Goal: Check status: Check status

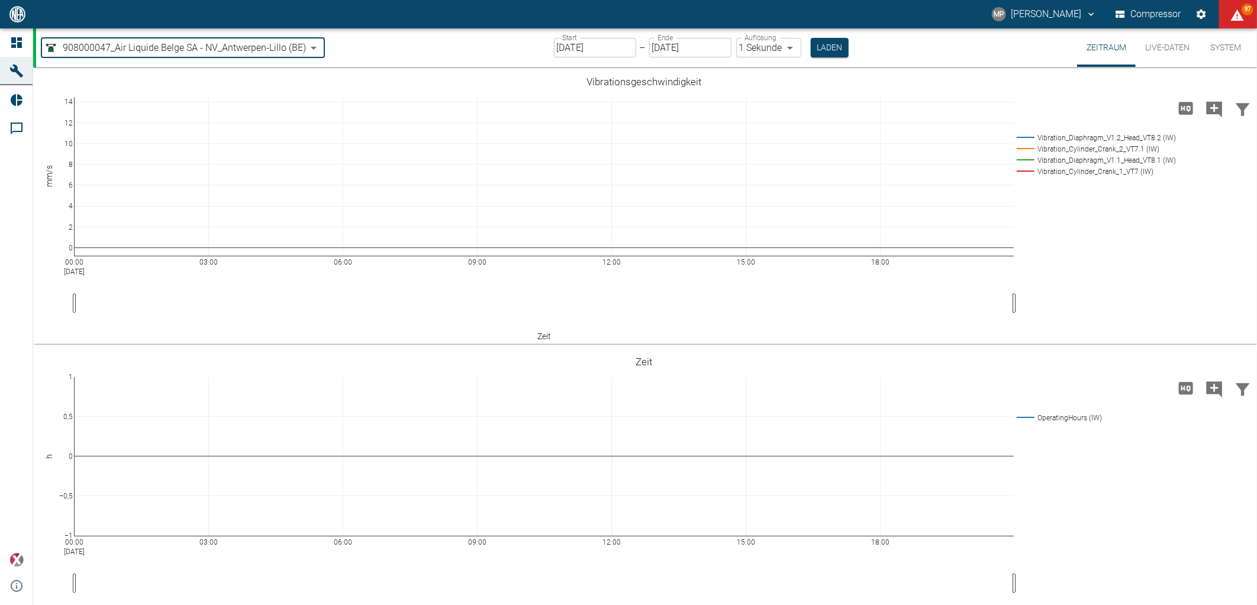
scroll to position [838, 0]
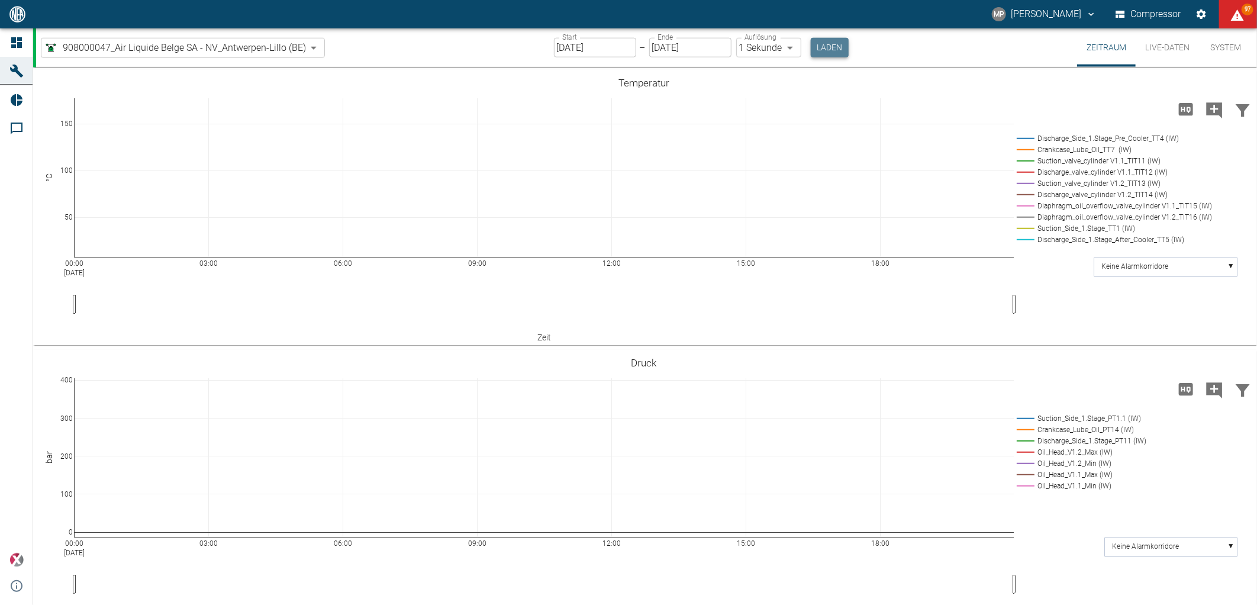
click at [822, 47] on button "Laden" at bounding box center [830, 48] width 38 height 20
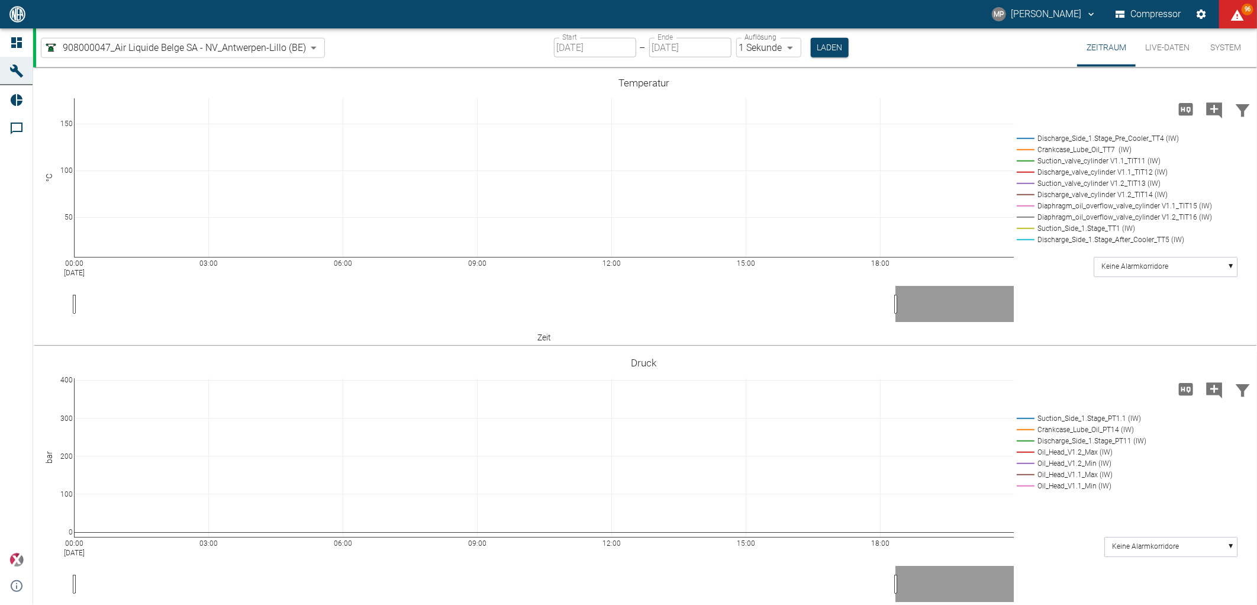
click at [305, 44] on body "MP [PERSON_NAME] Compressor 96 Dashboard Maschinen Reports Kommentare powered b…" at bounding box center [628, 302] width 1257 height 605
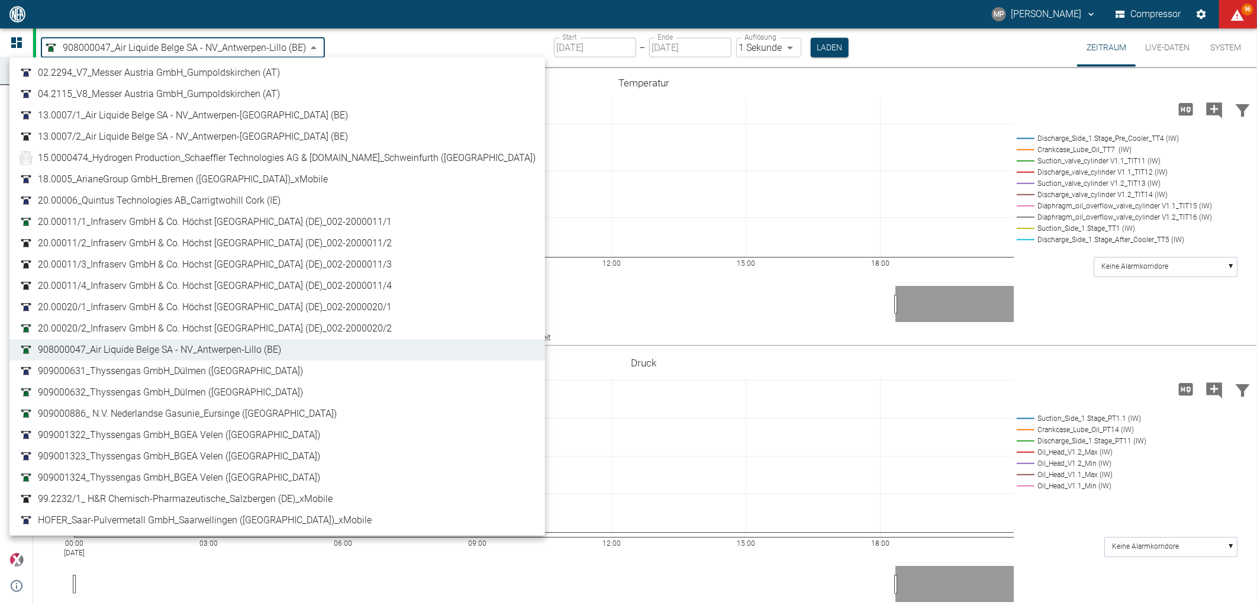
click at [215, 347] on span "908000047_Air Liquide Belge SA - NV_Antwerpen-Lillo (BE)" at bounding box center [159, 350] width 243 height 14
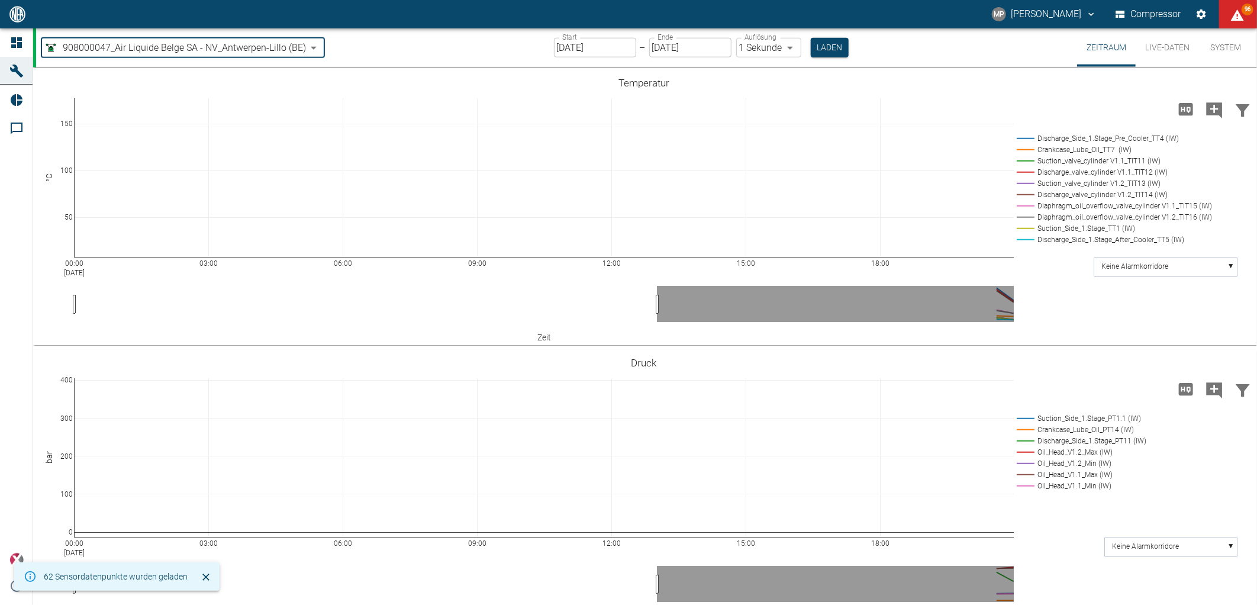
type input "[DATE]"
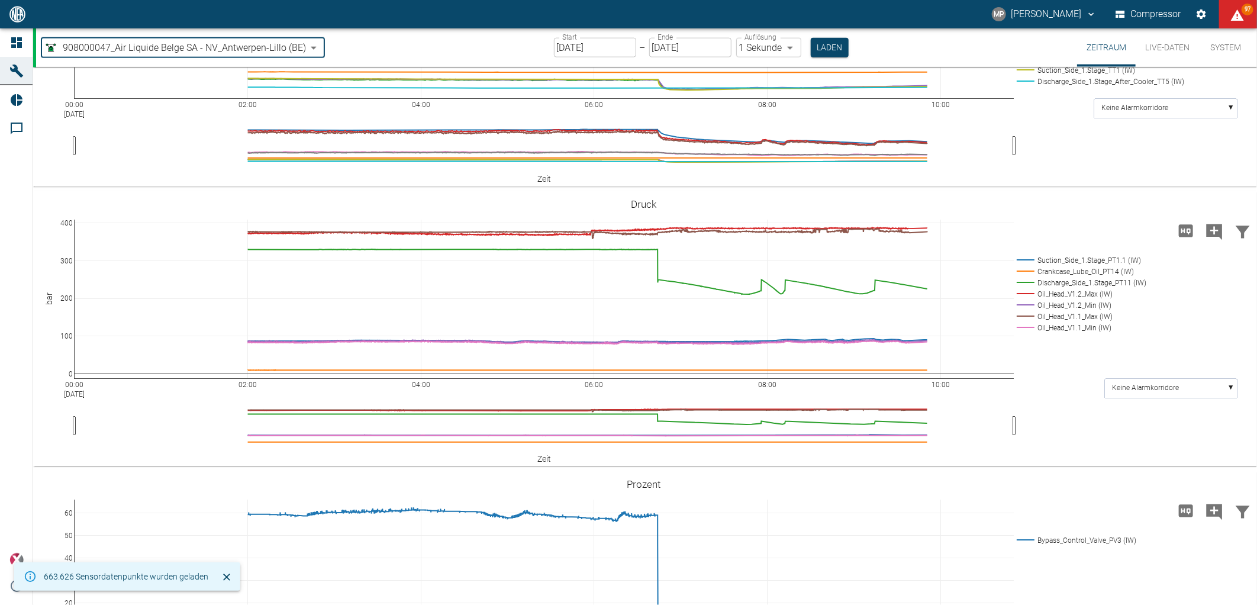
scroll to position [1006, 0]
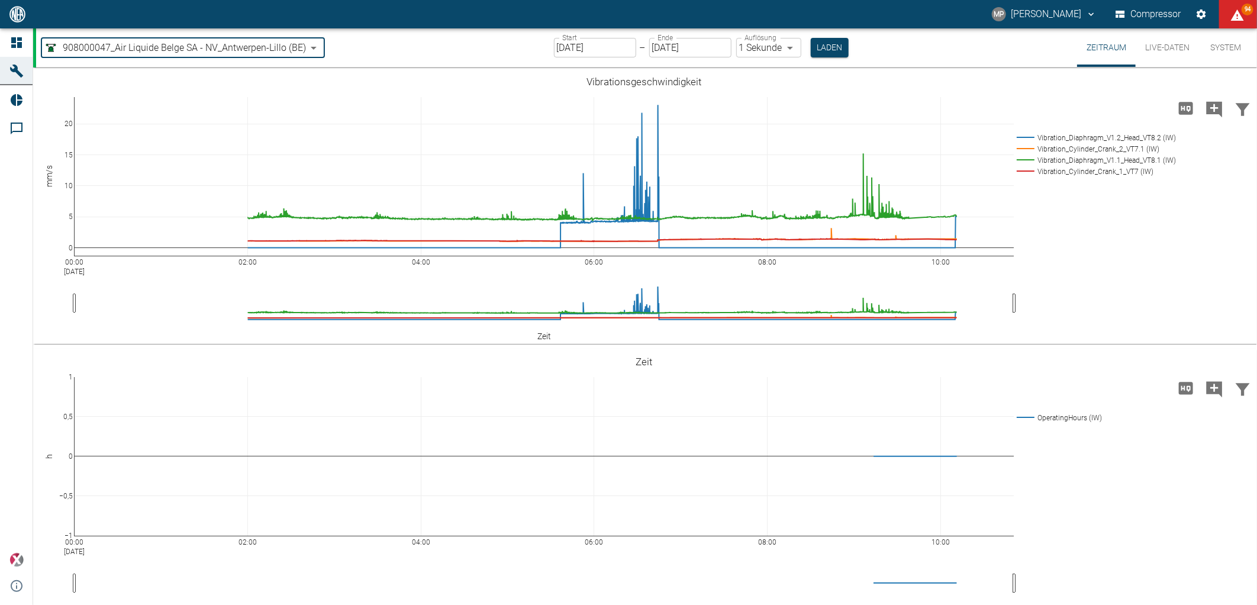
scroll to position [1006, 0]
